Goal: Task Accomplishment & Management: Complete application form

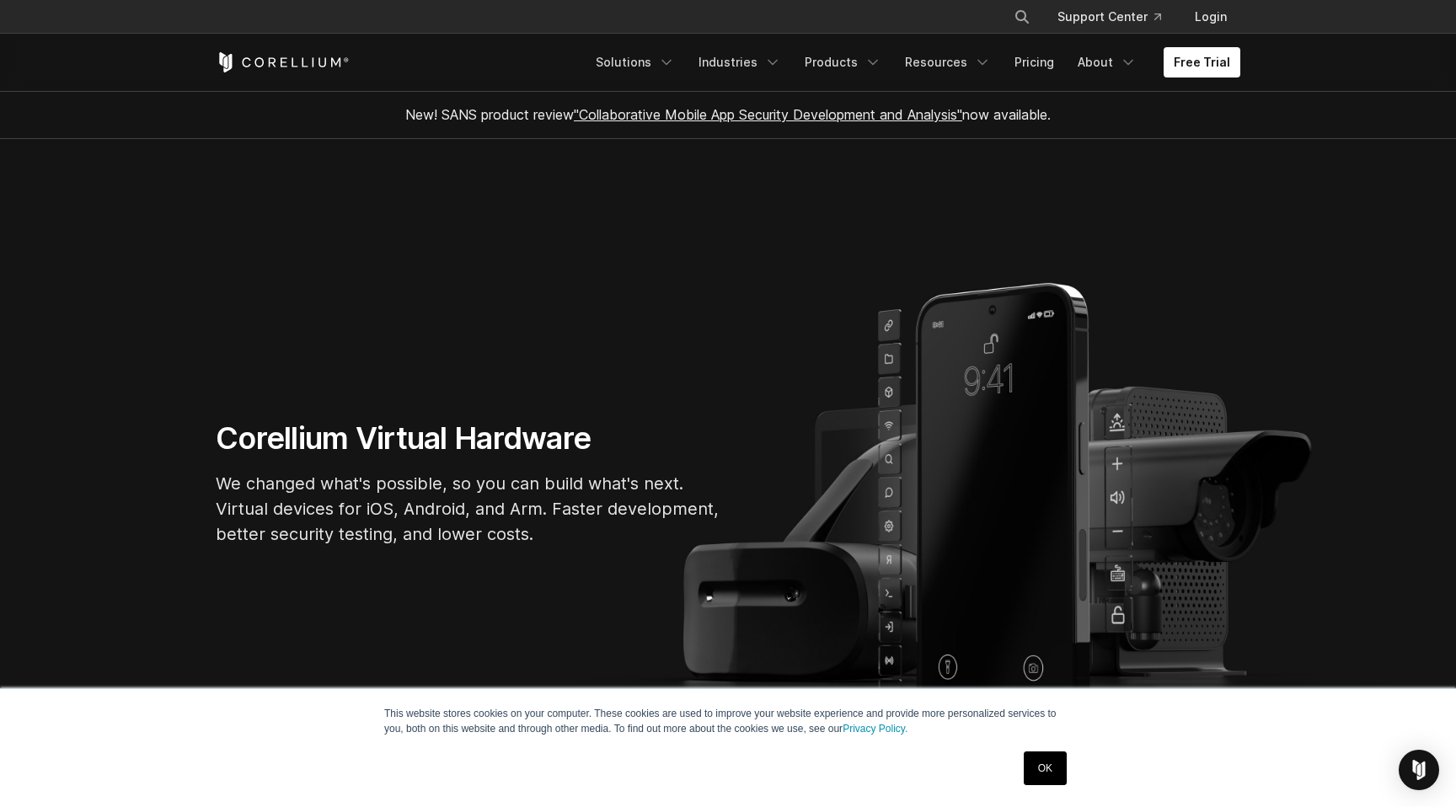
click at [1047, 773] on link "OK" at bounding box center [1045, 769] width 43 height 34
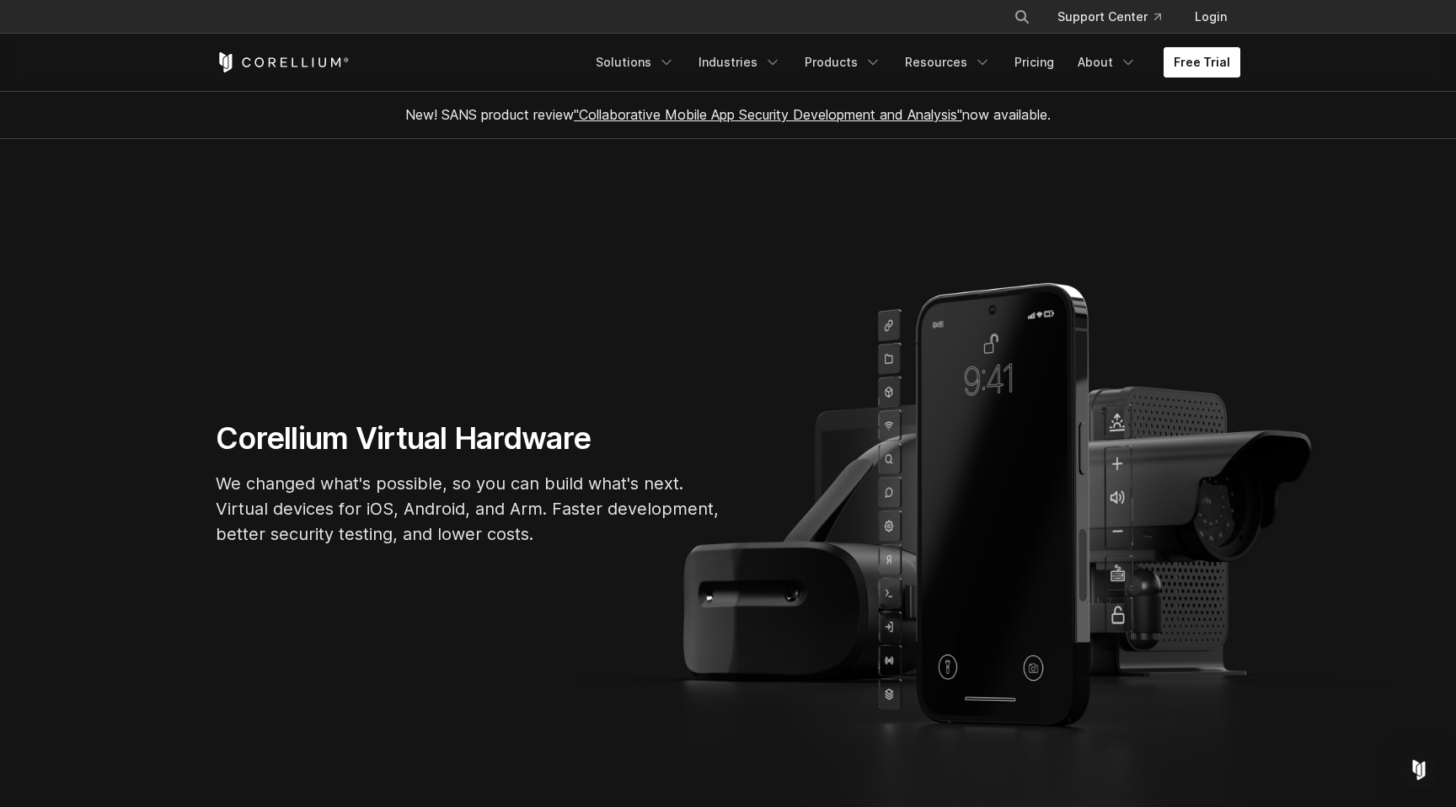
click at [1192, 62] on link "Free Trial" at bounding box center [1202, 62] width 77 height 30
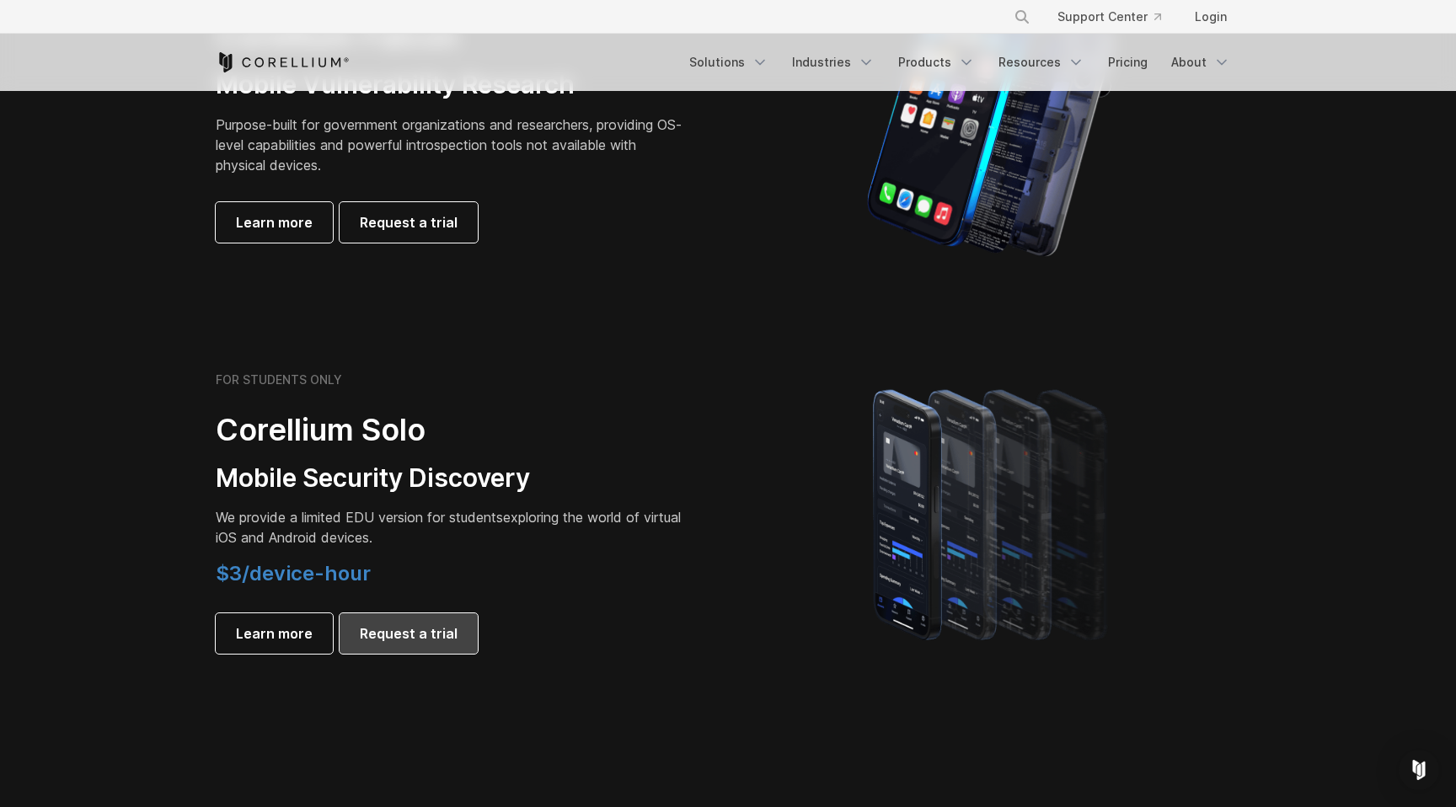
scroll to position [683, 0]
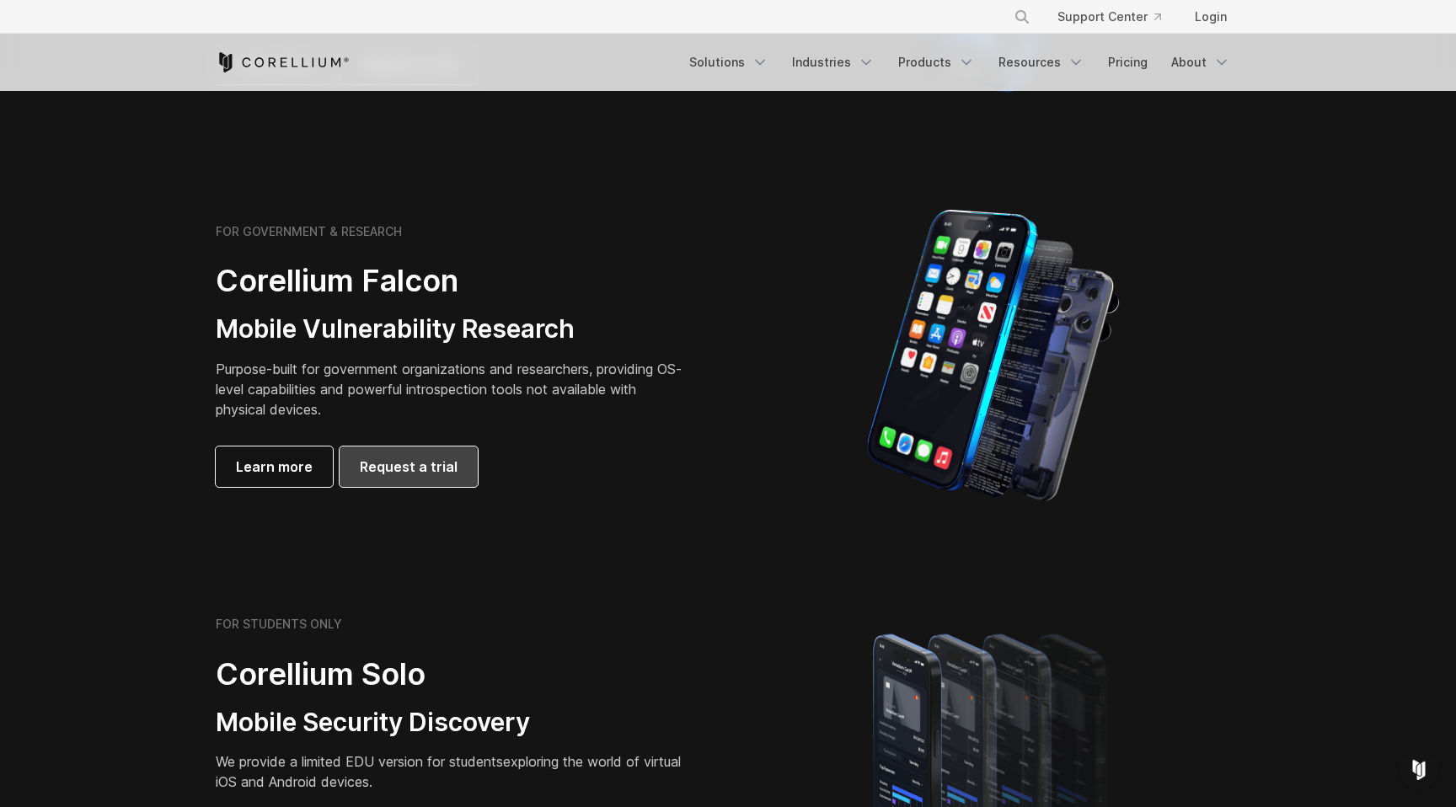
click at [423, 476] on link "Request a trial" at bounding box center [409, 467] width 138 height 40
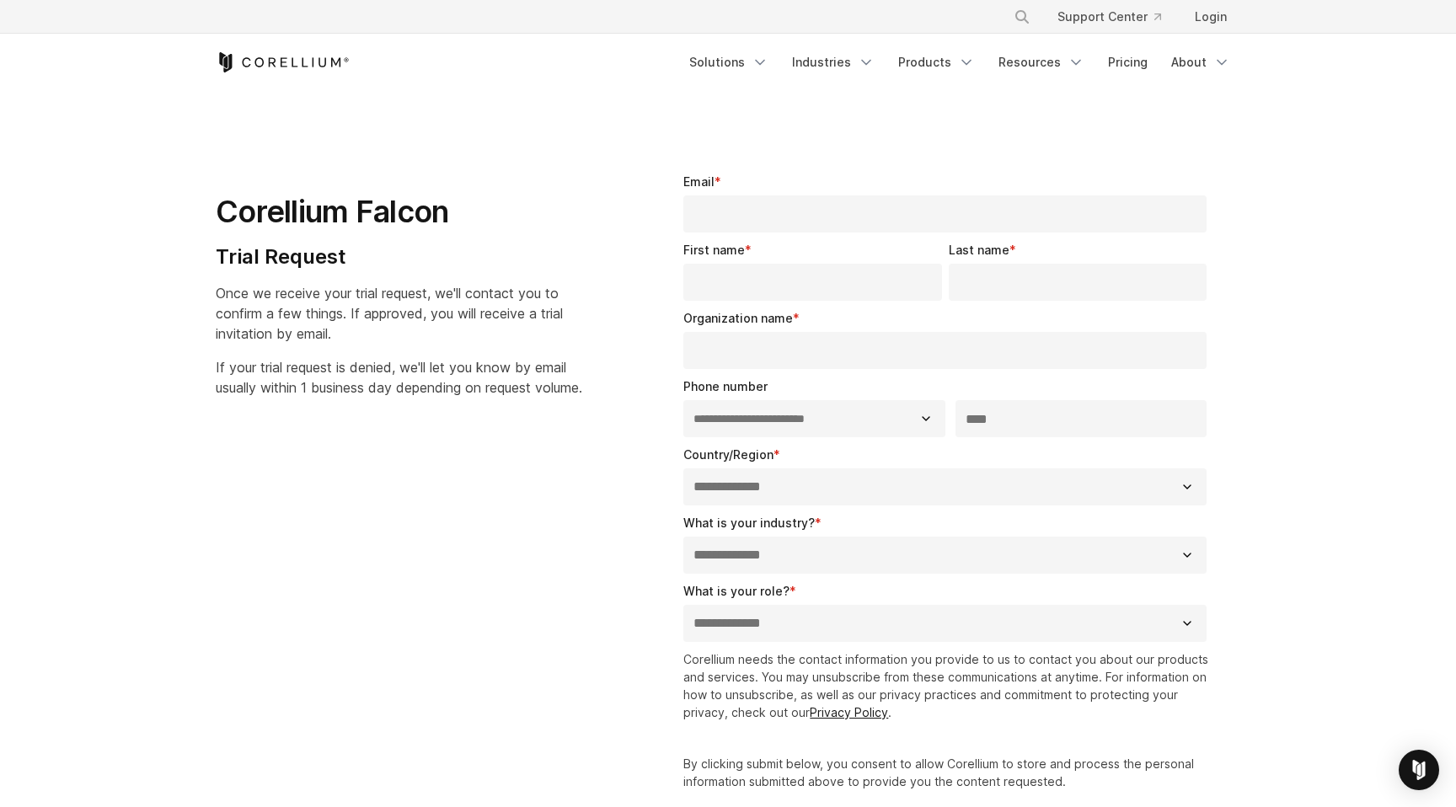
select select "**"
click at [307, 64] on icon "Corellium Home" at bounding box center [283, 62] width 134 height 20
